Goal: Task Accomplishment & Management: Use online tool/utility

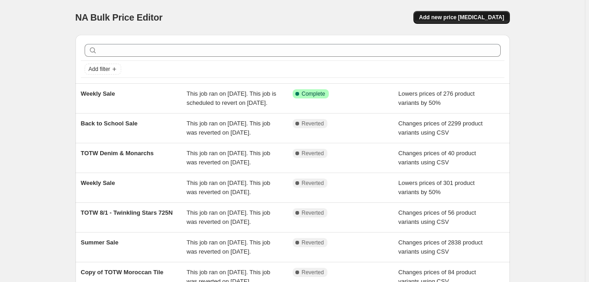
click at [468, 14] on span "Add new price change job" at bounding box center [461, 17] width 85 height 7
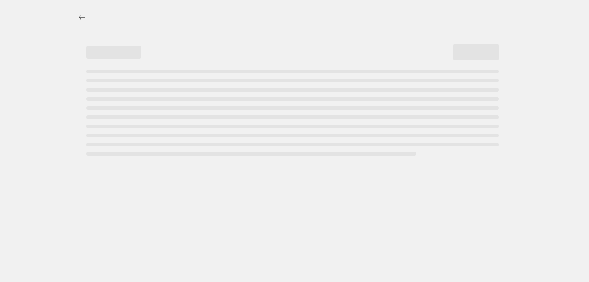
select select "percentage"
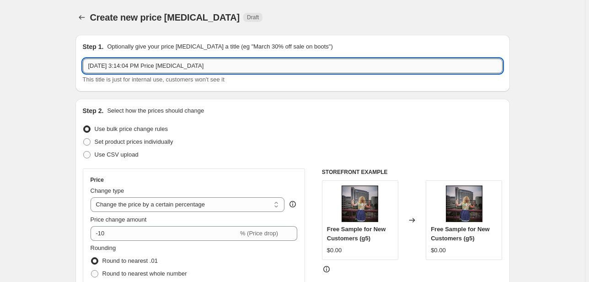
click at [229, 64] on input "Aug 20, 2025, 3:14:04 PM Price change job" at bounding box center [293, 66] width 420 height 15
type input "TOTW Softball 8/22"
click at [112, 154] on span "Use CSV upload" at bounding box center [117, 154] width 44 height 7
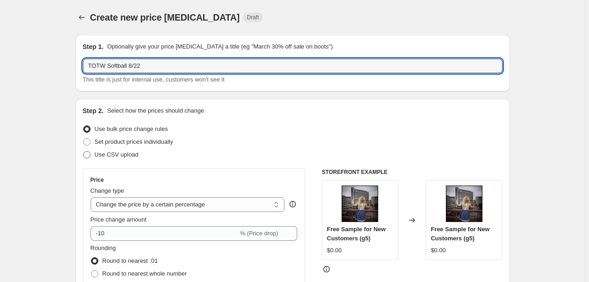
click at [84, 151] on input "Use CSV upload" at bounding box center [83, 151] width 0 height 0
radio input "true"
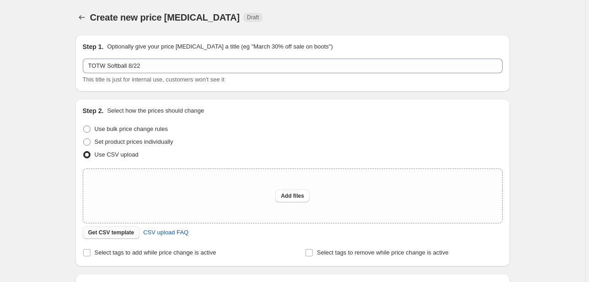
click at [123, 235] on span "Get CSV template" at bounding box center [111, 232] width 46 height 7
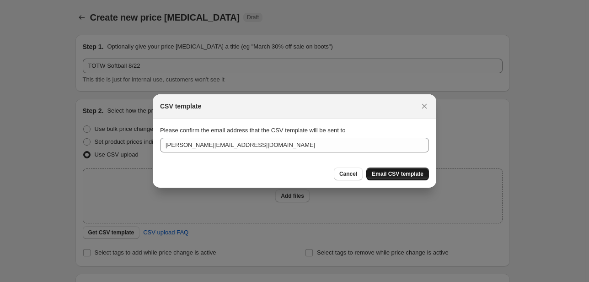
click at [408, 171] on span "Email CSV template" at bounding box center [398, 173] width 52 height 7
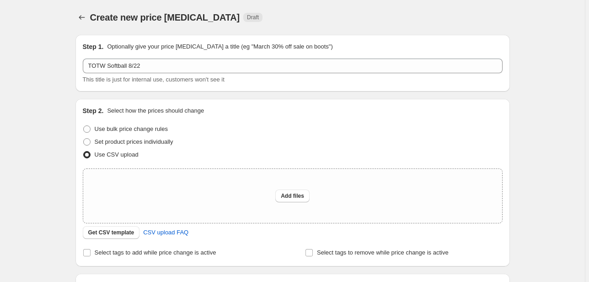
click at [226, 214] on div "Add files" at bounding box center [292, 196] width 419 height 54
type input "C:\fakepath\csv_template_user_3436 (21).csv"
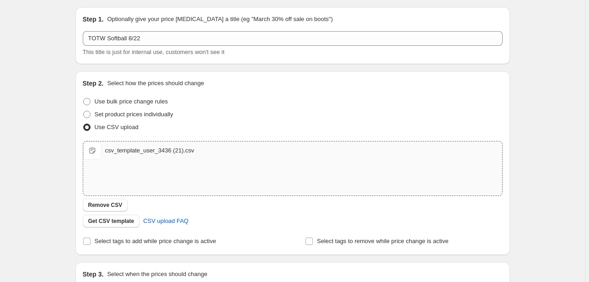
scroll to position [142, 0]
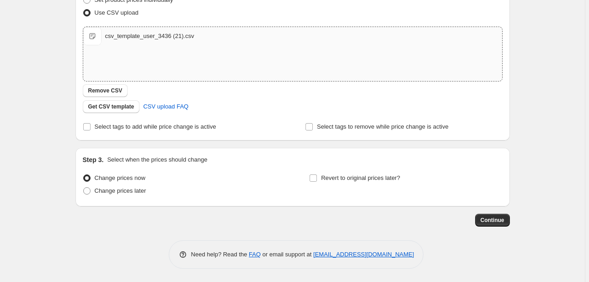
click at [138, 32] on div "csv_template_user_3436 (21).csv" at bounding box center [149, 36] width 89 height 9
click at [126, 126] on span "Select tags to add while price change is active" at bounding box center [156, 126] width 122 height 7
click at [91, 126] on input "Select tags to add while price change is active" at bounding box center [86, 126] width 7 height 7
checkbox input "true"
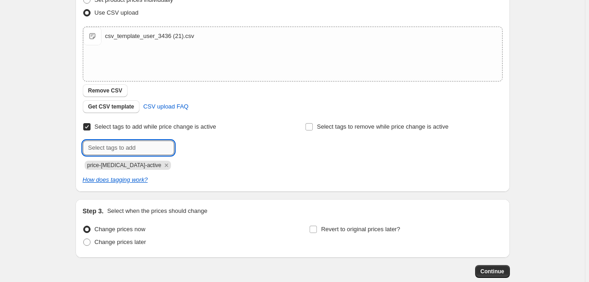
click at [132, 149] on input "text" at bounding box center [128, 147] width 91 height 15
type input "TOTW"
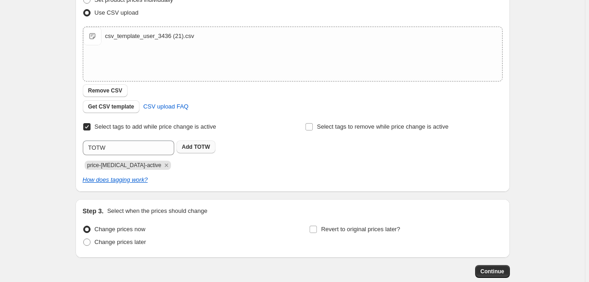
click at [207, 146] on span "TOTW" at bounding box center [202, 147] width 16 height 6
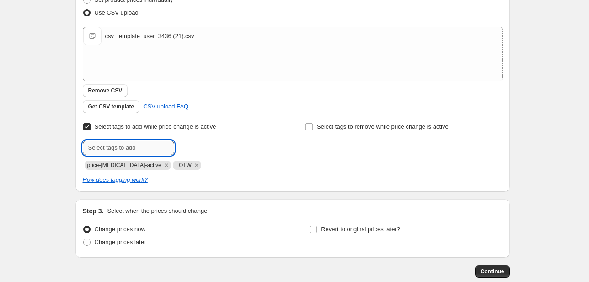
click at [163, 147] on input "text" at bounding box center [128, 147] width 91 height 15
type input "On sale"
click at [195, 146] on span "Add On sale" at bounding box center [198, 146] width 32 height 7
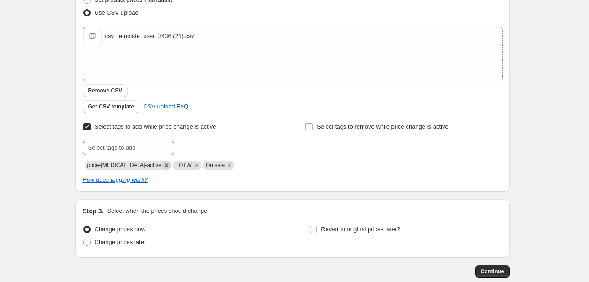
click at [162, 165] on icon "Remove price-change-job-active" at bounding box center [166, 165] width 8 height 8
click at [369, 232] on span "Revert to original prices later?" at bounding box center [360, 228] width 79 height 7
click at [317, 232] on input "Revert to original prices later?" at bounding box center [313, 228] width 7 height 7
checkbox input "true"
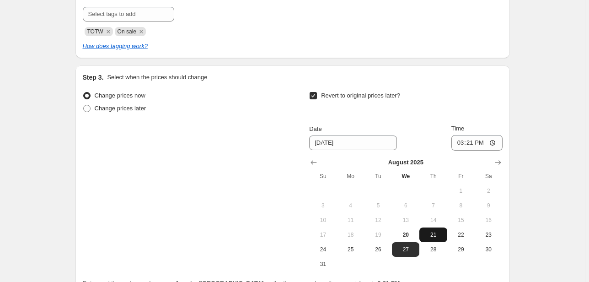
scroll to position [288, 0]
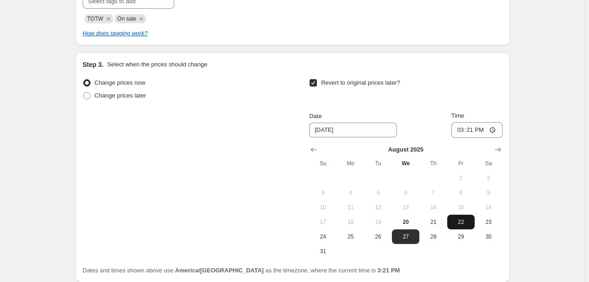
click at [466, 223] on span "22" at bounding box center [461, 221] width 20 height 7
click at [461, 240] on button "29" at bounding box center [460, 236] width 27 height 15
type input "8/29/2025"
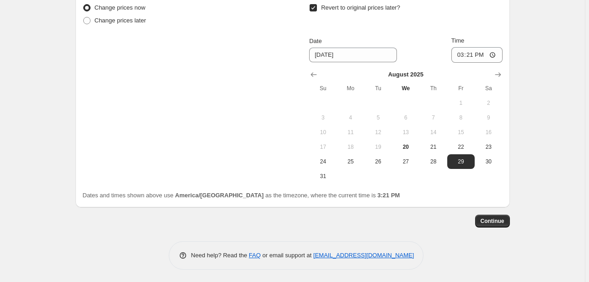
scroll to position [364, 0]
click at [492, 216] on span "Continue" at bounding box center [493, 219] width 24 height 7
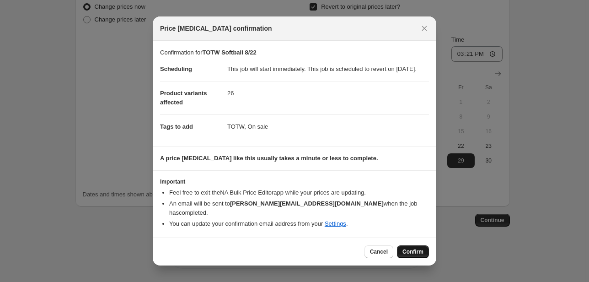
click at [425, 255] on button "Confirm" at bounding box center [413, 251] width 32 height 13
